Goal: Check status: Check status

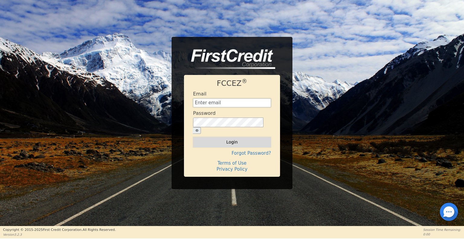
type input "[EMAIL_ADDRESS][DOMAIN_NAME]"
click at [230, 137] on button "Login" at bounding box center [232, 142] width 78 height 10
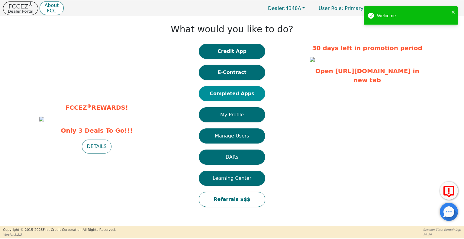
click at [245, 91] on button "Completed Apps" at bounding box center [232, 93] width 66 height 15
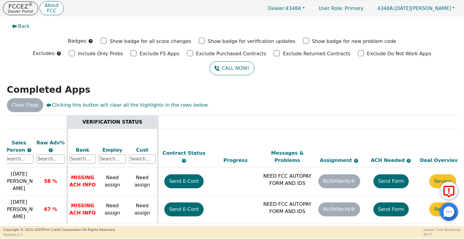
scroll to position [0, 208]
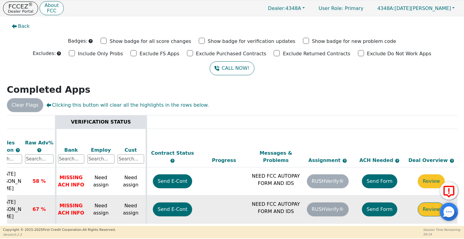
click at [429, 202] on button "Review" at bounding box center [431, 209] width 27 height 14
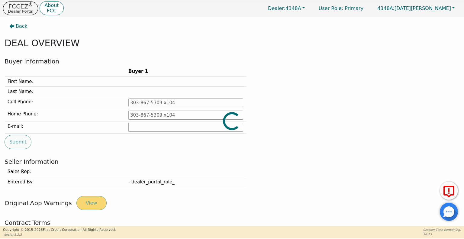
type input "[PHONE_NUMBER]"
type input "[EMAIL_ADDRESS][DOMAIN_NAME]"
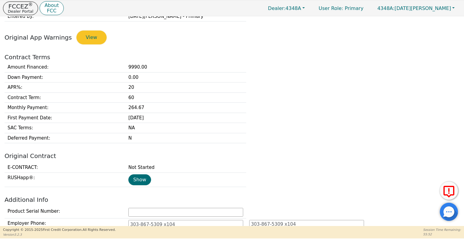
scroll to position [167, 0]
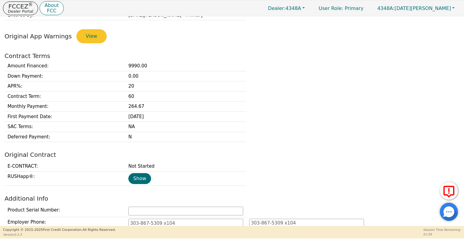
click at [437, 83] on div "Amount Financed : 9990.00 Down Payment : 0.00 APR% : 20 Contract Term : 60 Mont…" at bounding box center [231, 101] width 459 height 81
click at [442, 64] on div "Amount Financed : 9990.00 Down Payment : 0.00 APR% : 20 Contract Term : 60 Mont…" at bounding box center [231, 101] width 459 height 81
